Goal: Transaction & Acquisition: Obtain resource

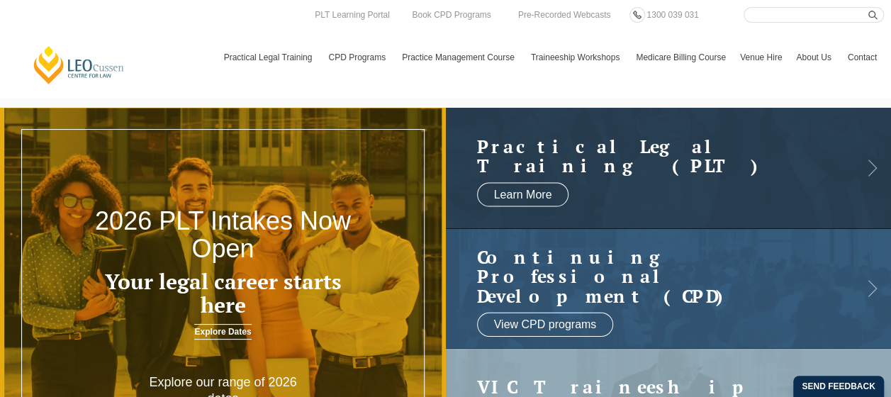
click at [422, 257] on header "2026 PLT Intakes Now Open Your legal career starts here Explore Dates" at bounding box center [223, 236] width 446 height 237
click at [489, 197] on link "Learn More" at bounding box center [523, 194] width 92 height 24
click at [723, 145] on h2 "Practical Legal Training (PLT)" at bounding box center [654, 155] width 355 height 39
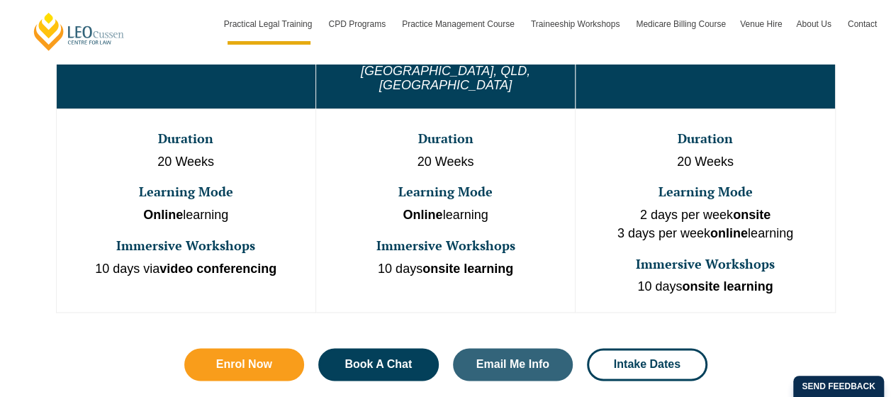
scroll to position [902, 0]
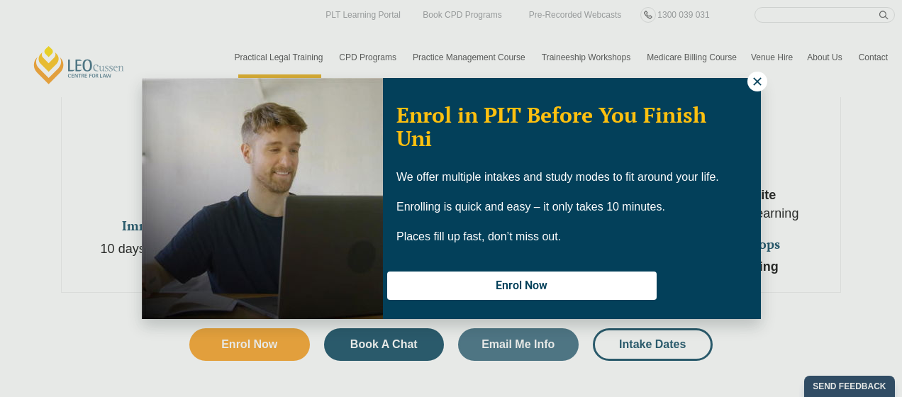
click at [753, 82] on icon at bounding box center [757, 81] width 13 height 13
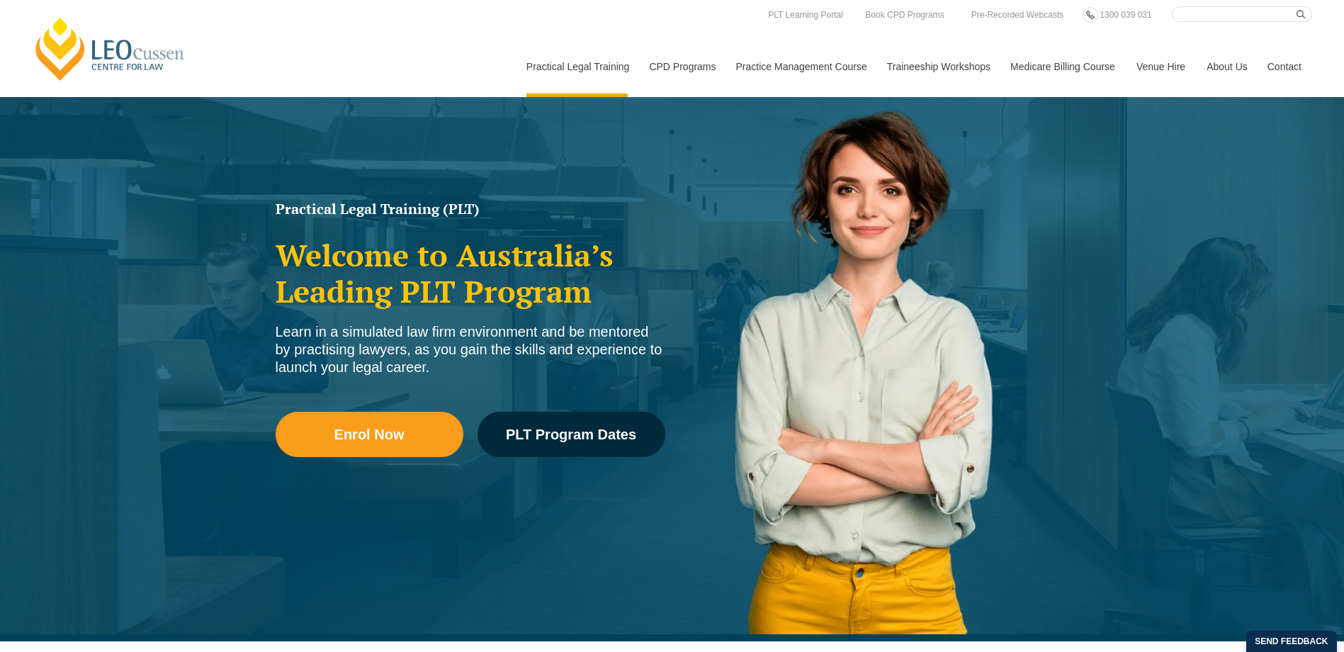
scroll to position [0, 0]
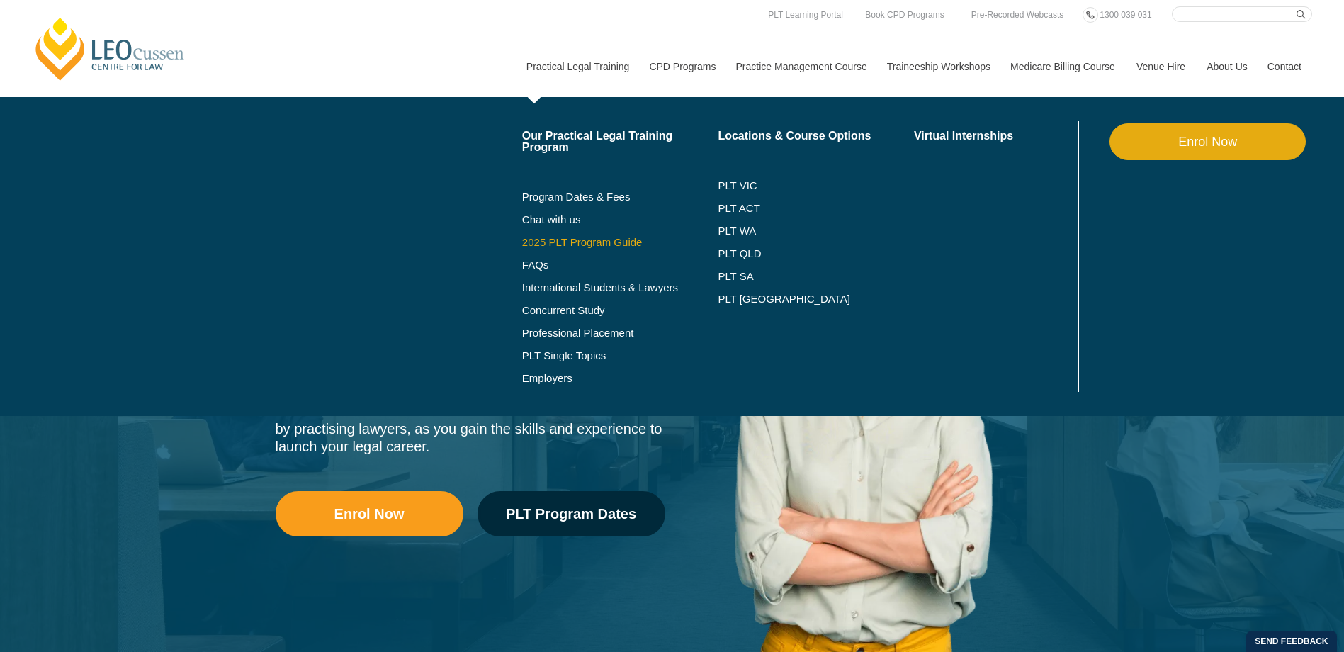
click at [559, 242] on link "2025 PLT Program Guide" at bounding box center [602, 242] width 161 height 11
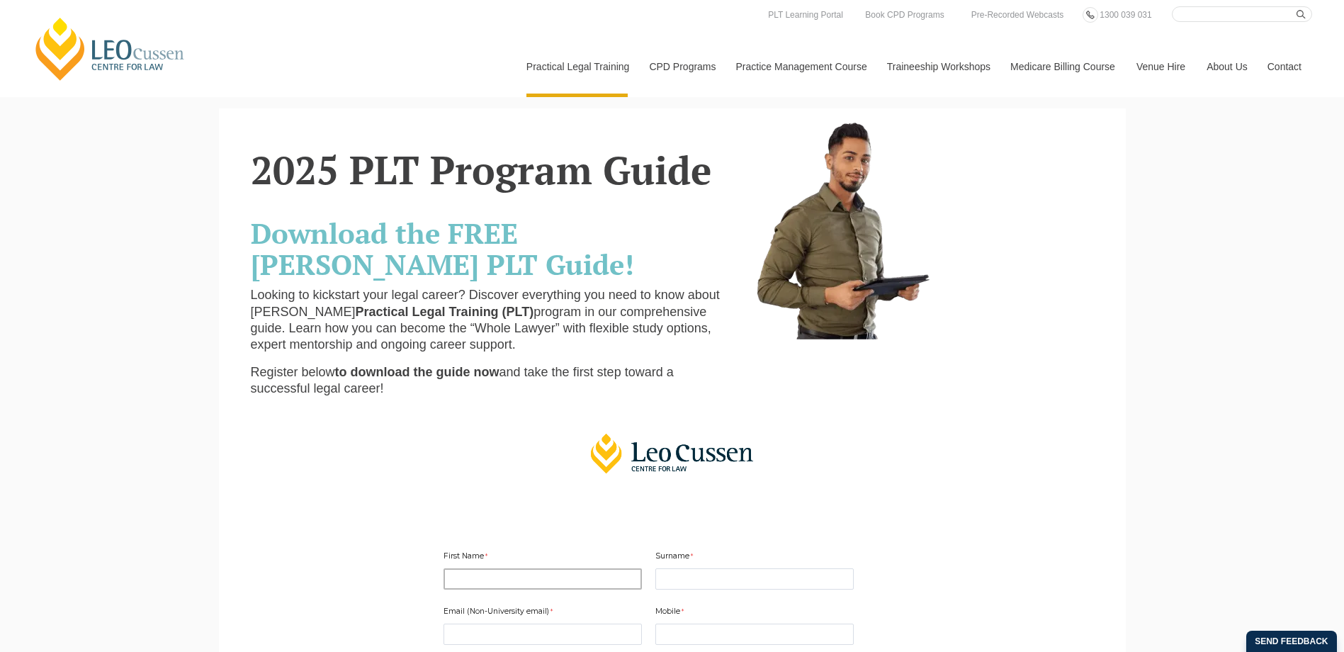
click at [570, 578] on input "First Name" at bounding box center [543, 578] width 198 height 21
type input "Saskia"
type input "Apperly"
type input "saskia.apperly@iberdrola.com.au"
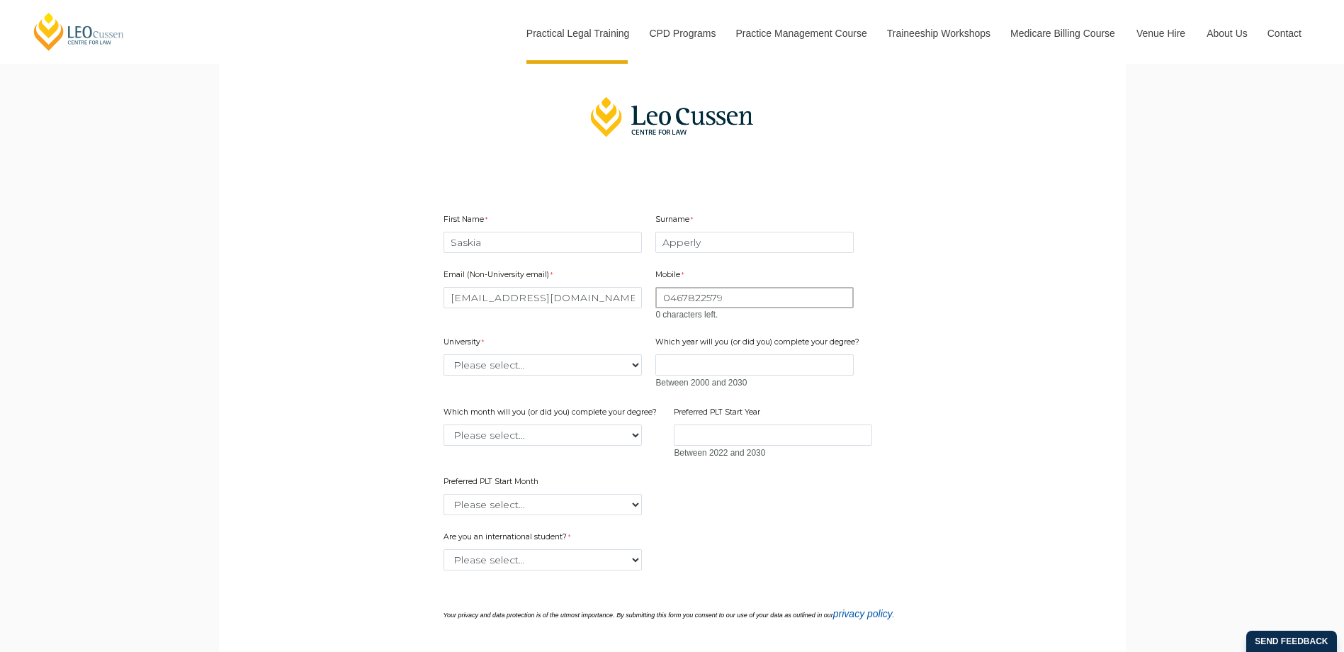
scroll to position [337, 0]
type input "0467822579"
click at [530, 369] on div "Email (Non-University email) saskia.apperly@iberdrola.com.au Mobile 0467822579 …" at bounding box center [672, 386] width 469 height 262
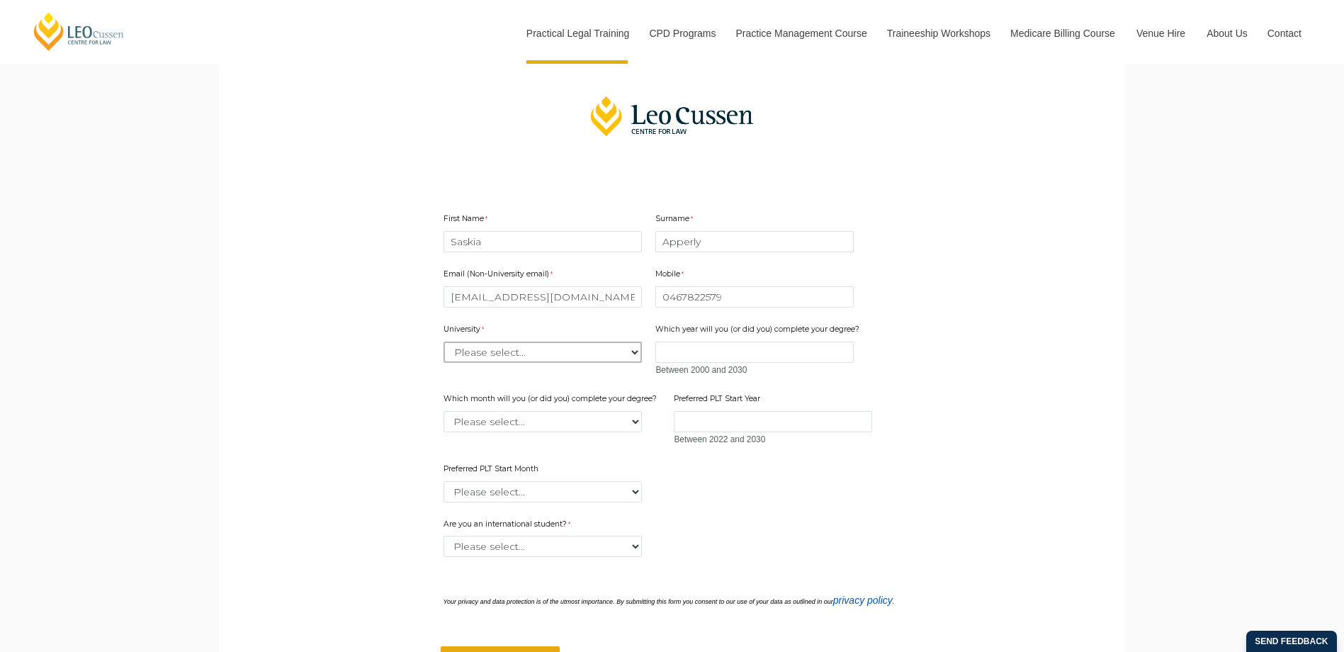
select select "tfa_2197"
click at [444, 342] on select "Please select... Australian Catholic University Australian National University …" at bounding box center [543, 352] width 198 height 21
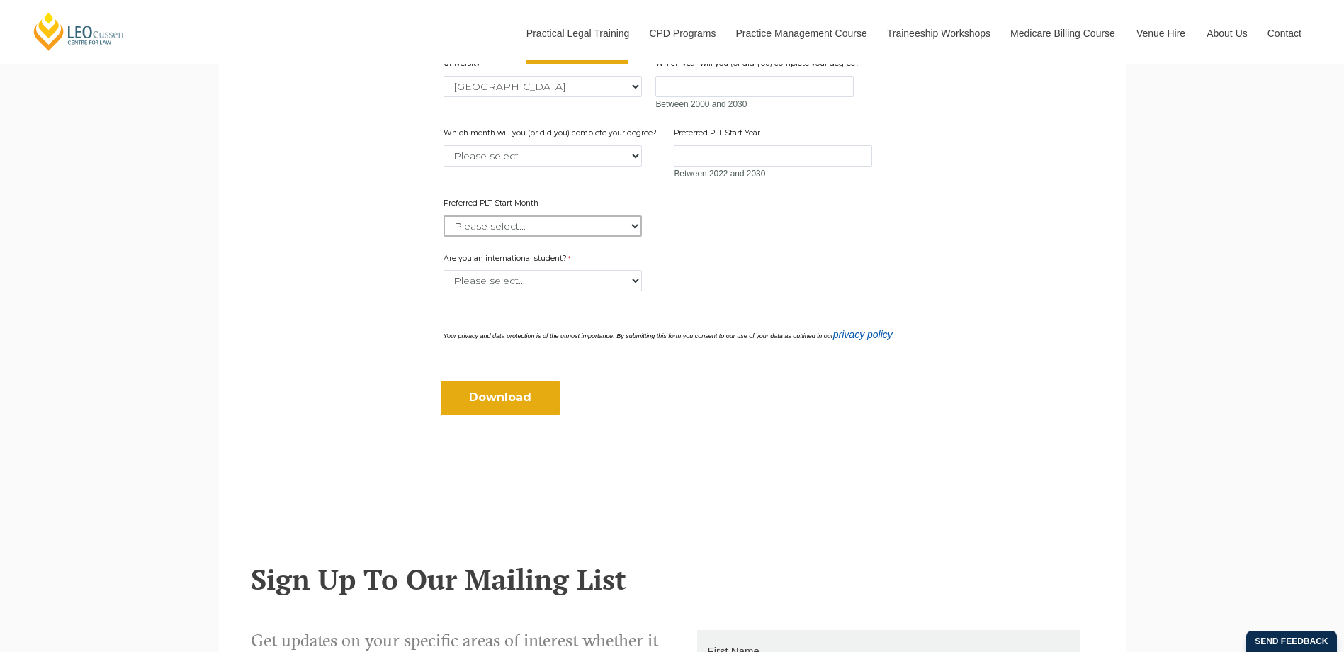
scroll to position [605, 0]
click at [523, 281] on select "Please select... Yes No" at bounding box center [543, 279] width 198 height 21
select select "tfa_60"
click at [444, 269] on select "Please select... Yes No" at bounding box center [543, 279] width 198 height 21
drag, startPoint x: 508, startPoint y: 358, endPoint x: 502, endPoint y: 371, distance: 14.0
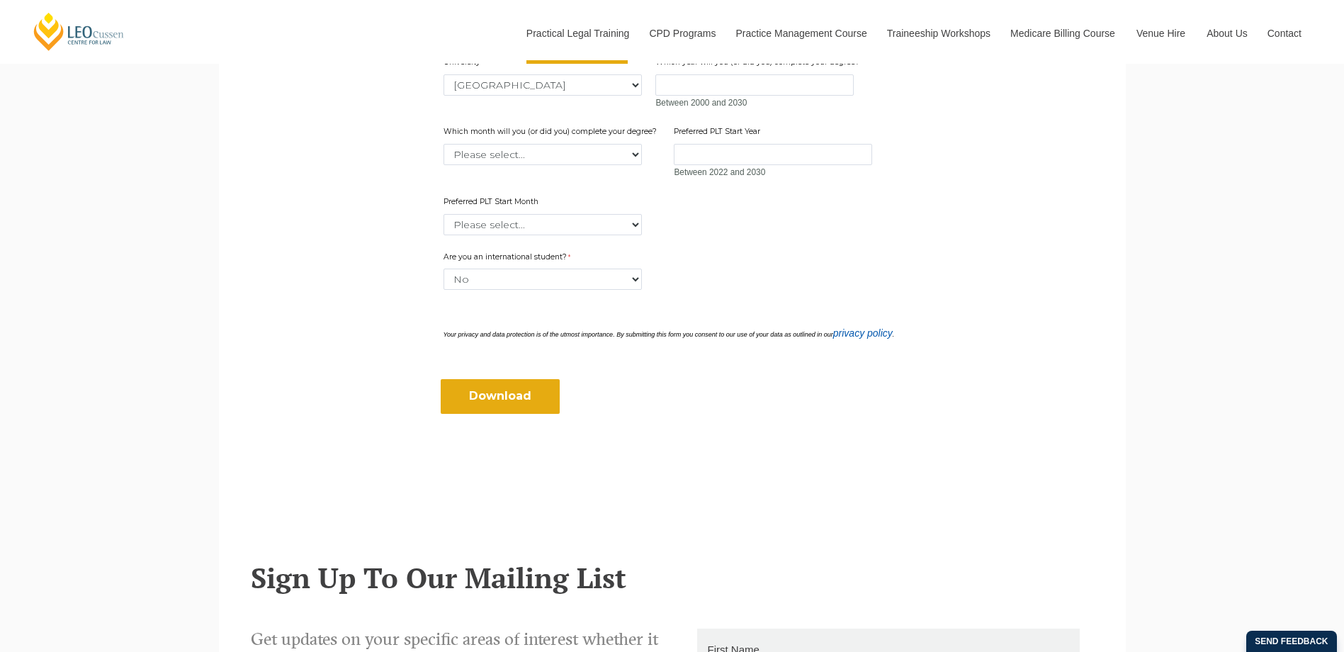
click at [502, 371] on div "Download" at bounding box center [672, 387] width 469 height 69
click at [499, 394] on input "Download" at bounding box center [500, 396] width 119 height 34
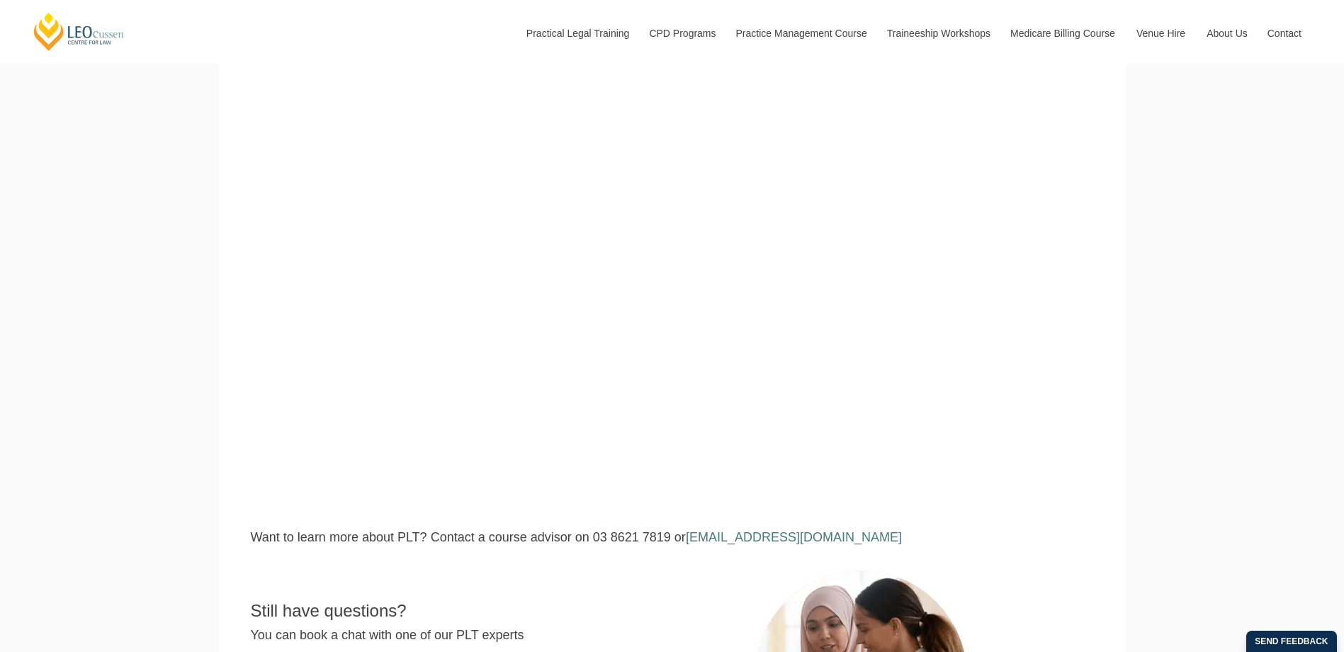
scroll to position [242, 0]
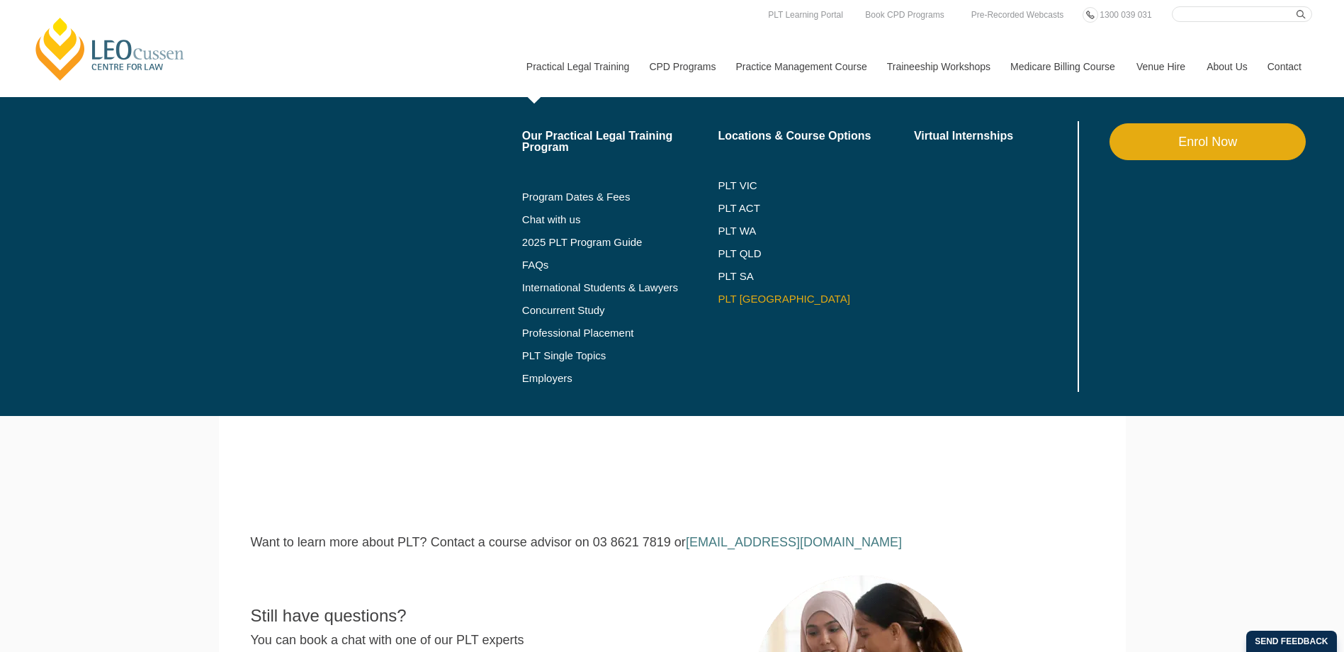
click at [738, 302] on link "PLT [GEOGRAPHIC_DATA]" at bounding box center [816, 298] width 196 height 11
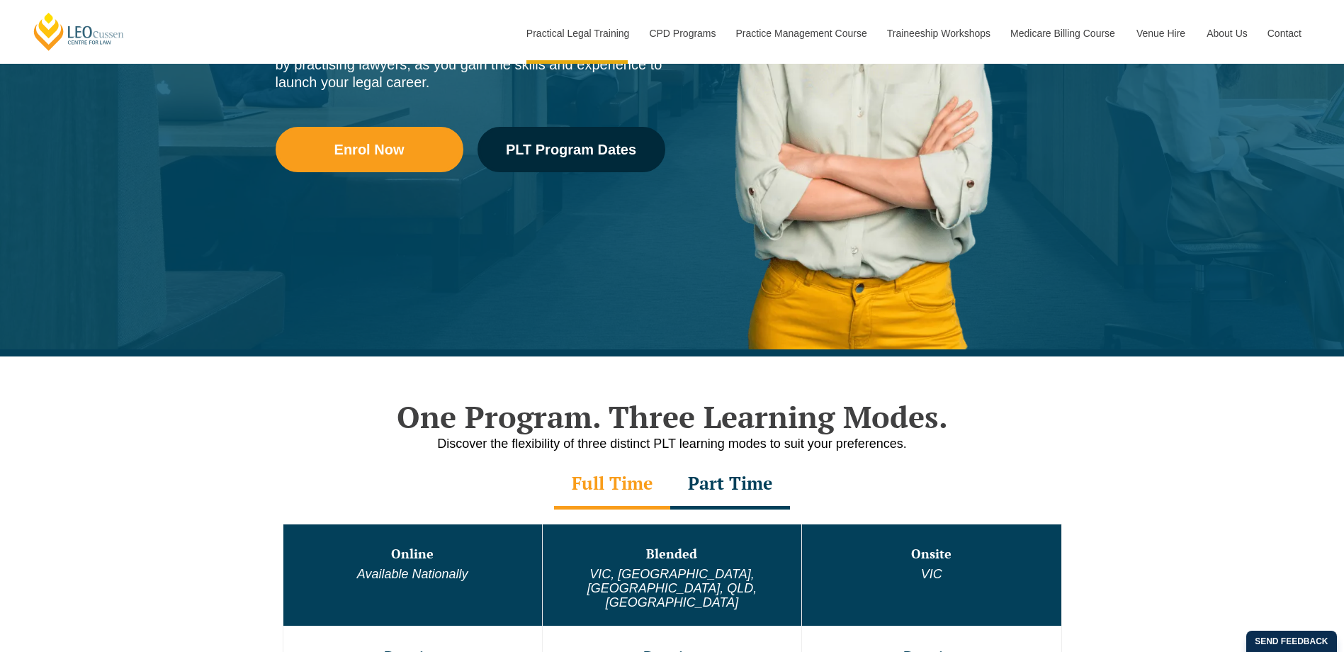
scroll to position [364, 0]
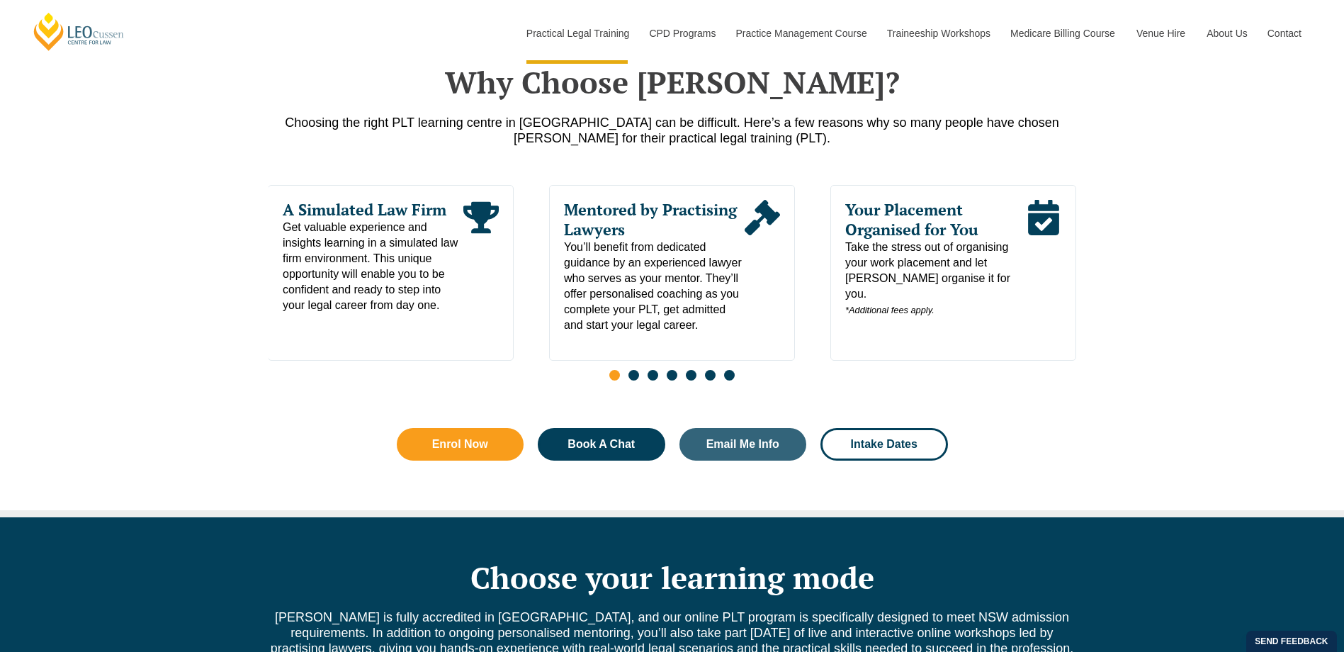
scroll to position [700, 0]
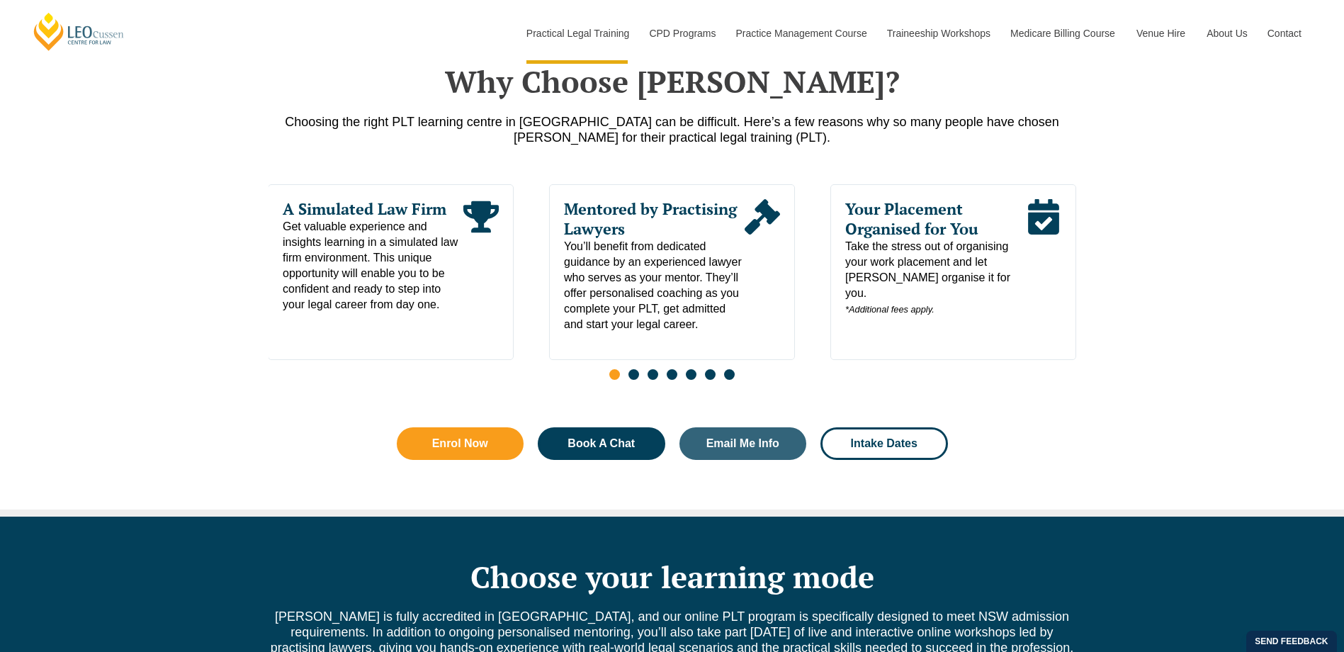
click at [636, 376] on span "Go to slide 2" at bounding box center [634, 374] width 11 height 11
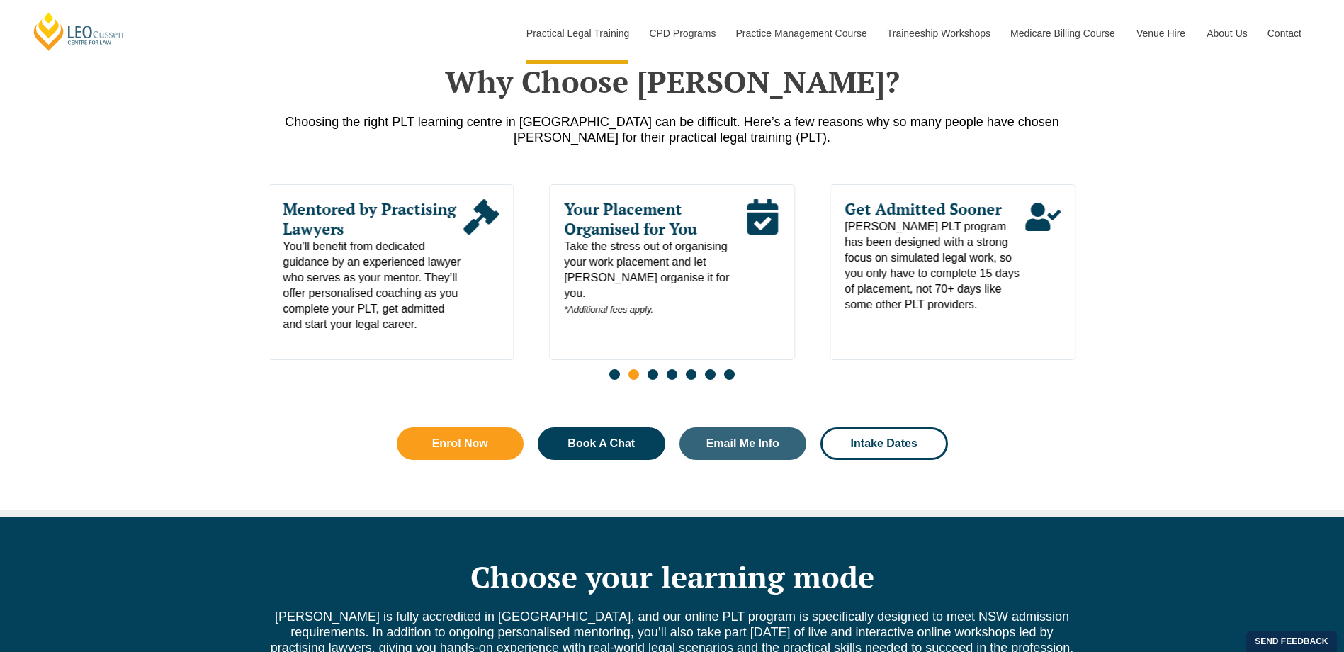
click at [656, 376] on span "Go to slide 3" at bounding box center [653, 374] width 11 height 11
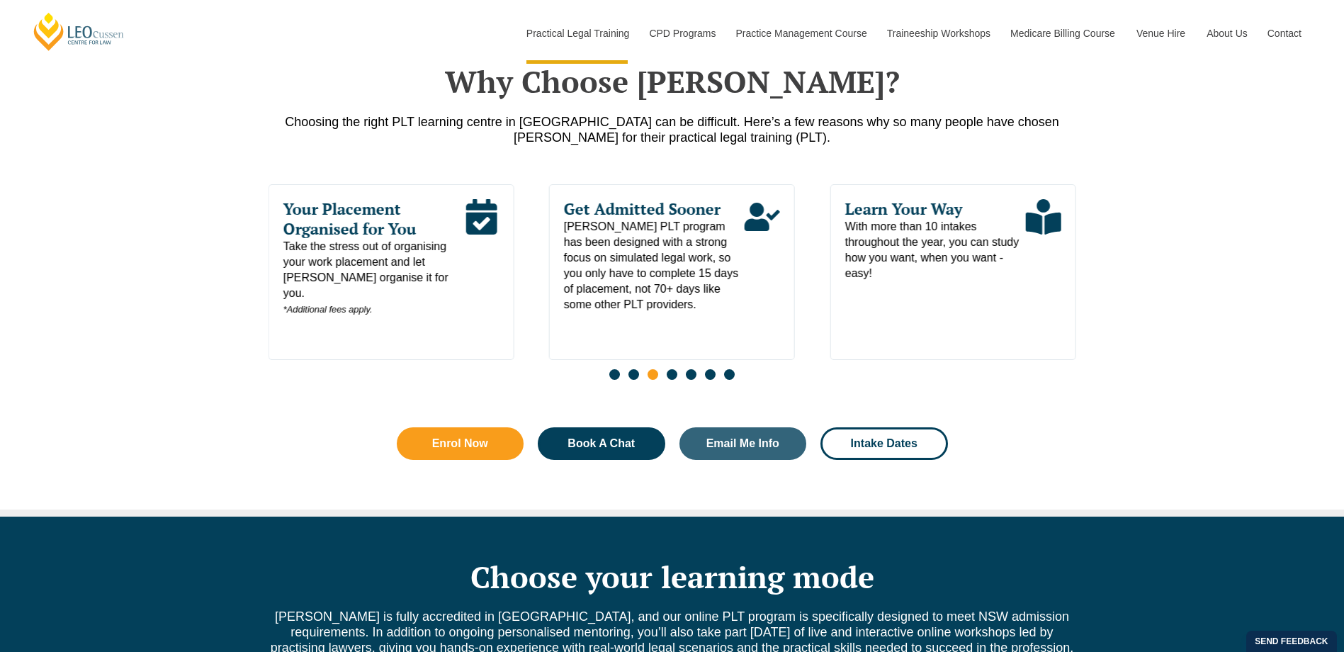
click at [673, 378] on span "Go to slide 4" at bounding box center [672, 374] width 11 height 11
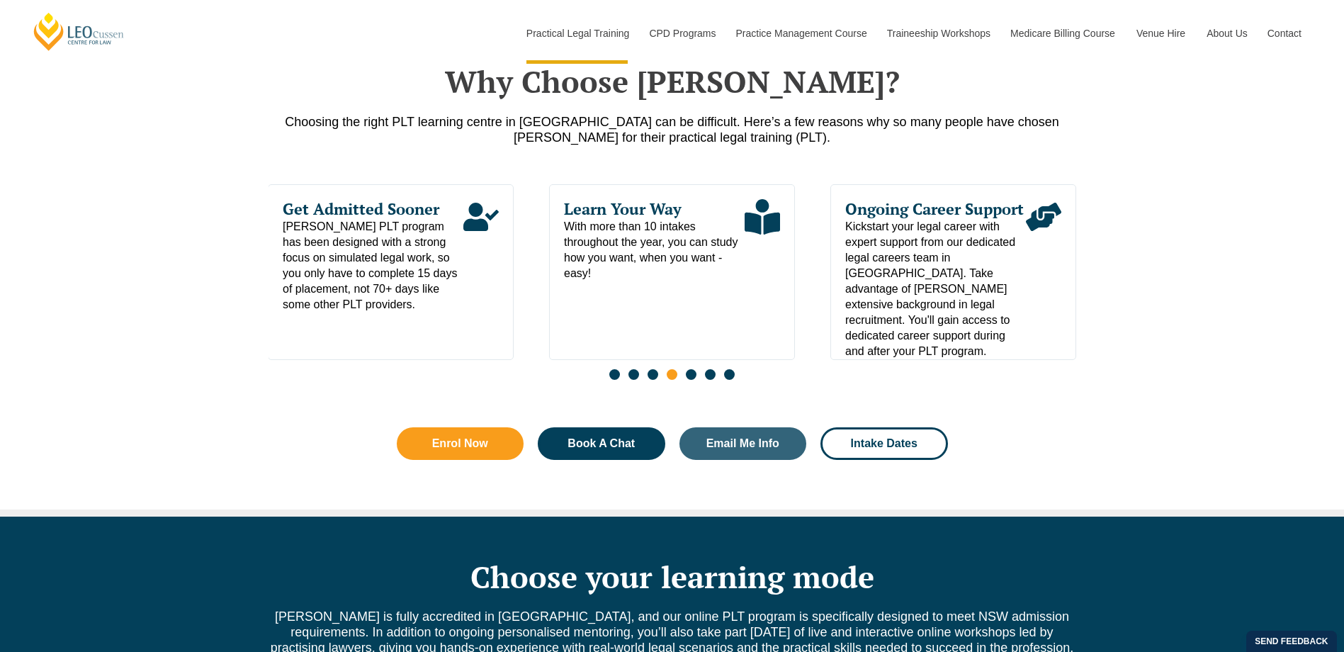
click at [692, 376] on span "Go to slide 5" at bounding box center [691, 374] width 11 height 11
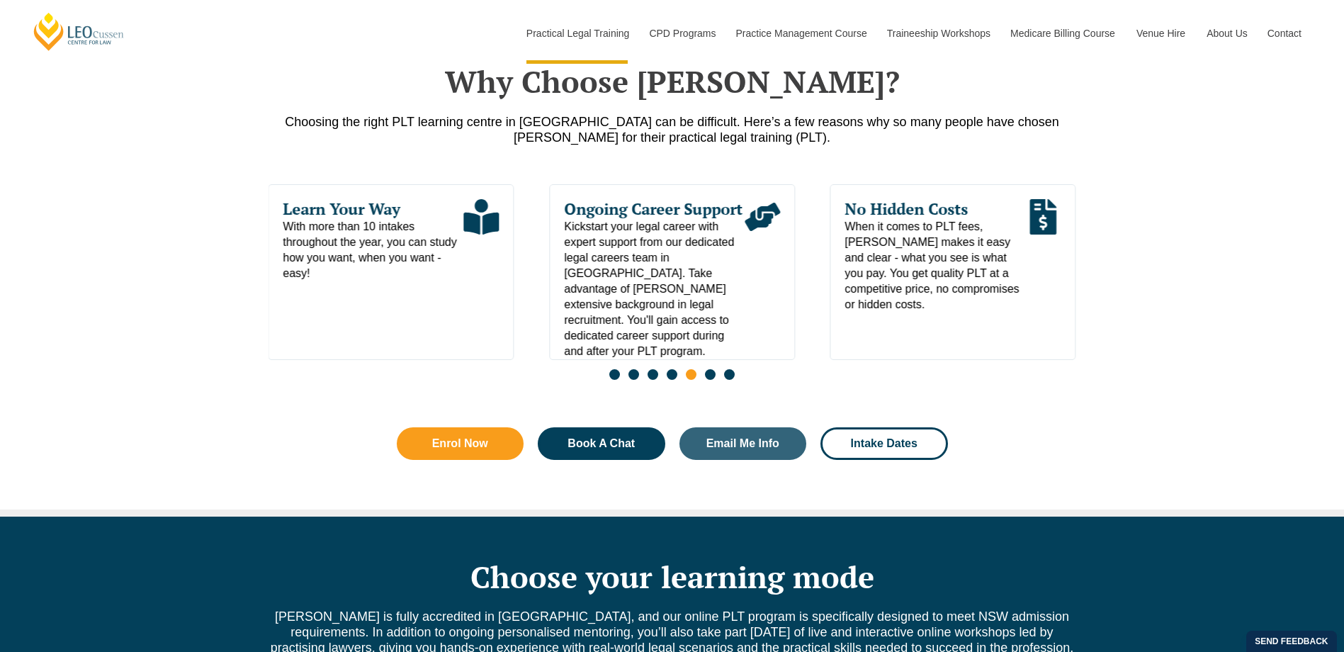
click at [713, 372] on div "Slides" at bounding box center [673, 376] width 808 height 16
click at [711, 375] on span "Go to slide 6" at bounding box center [710, 374] width 11 height 11
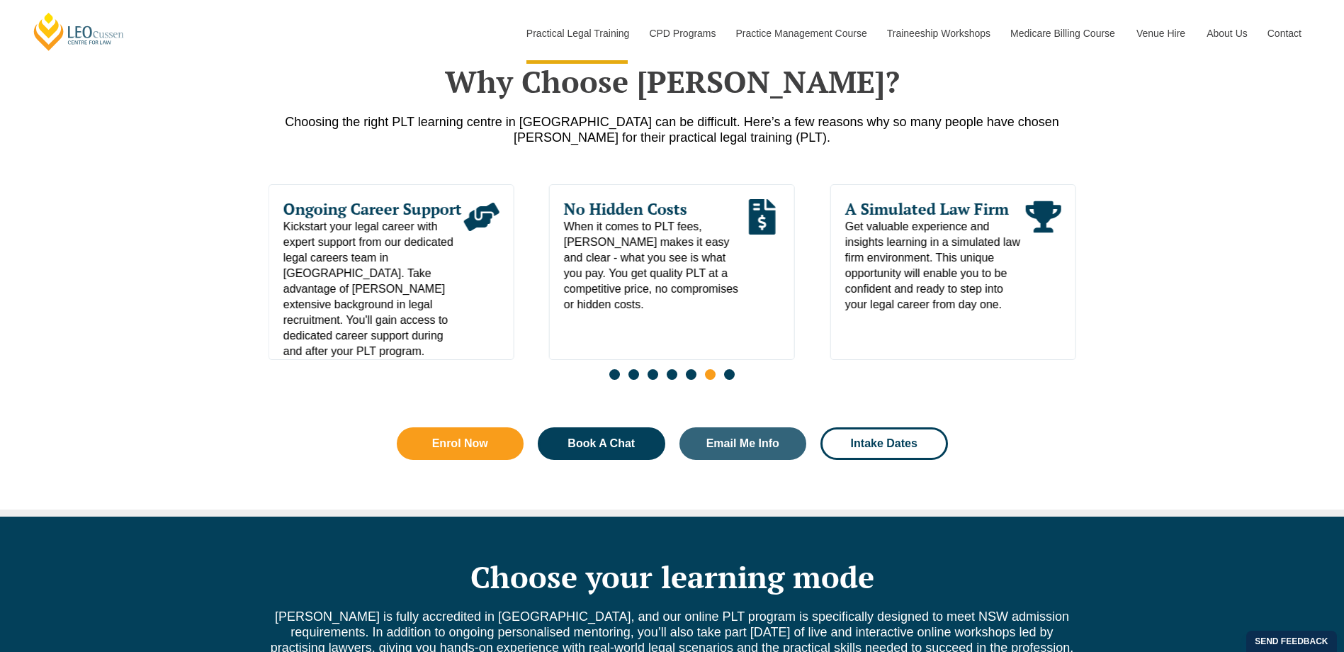
click at [710, 375] on span "Go to slide 6" at bounding box center [710, 374] width 11 height 11
click at [735, 383] on div "Slides" at bounding box center [673, 376] width 808 height 16
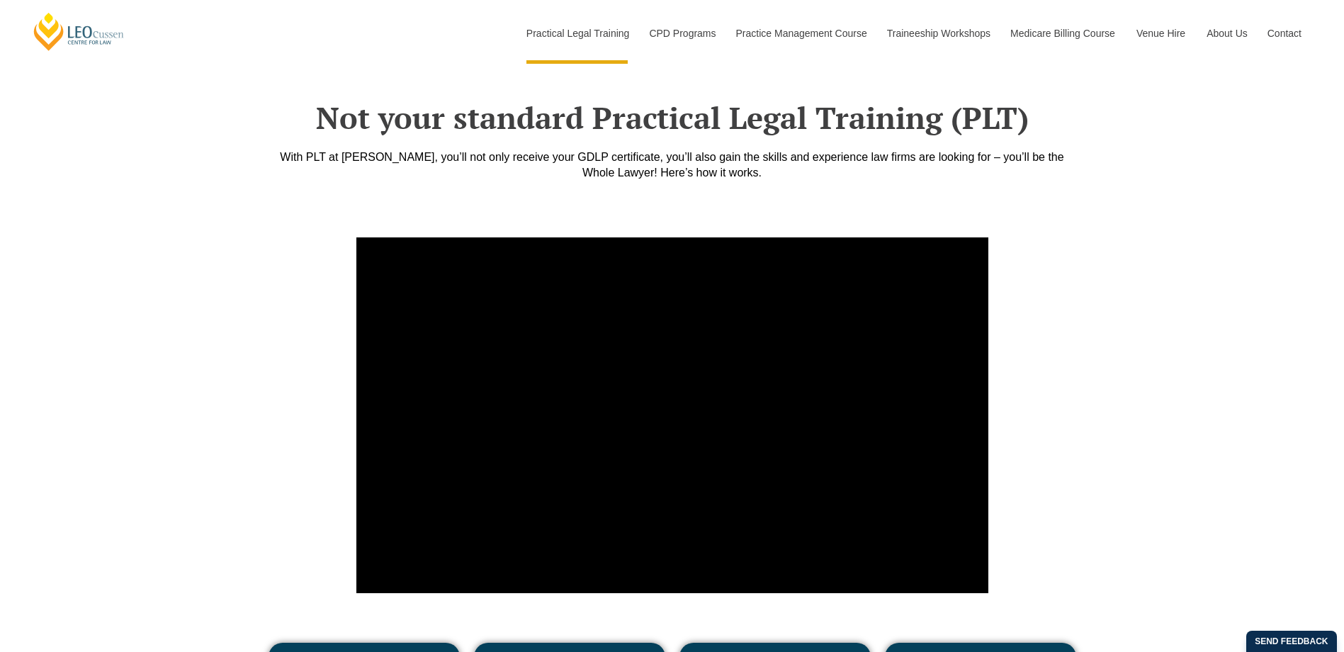
scroll to position [4523, 0]
